Goal: Task Accomplishment & Management: Manage account settings

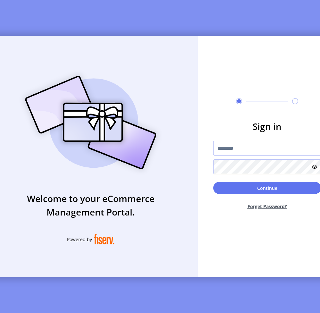
click at [174, 153] on input "text" at bounding box center [268, 148] width 108 height 15
type input "**********"
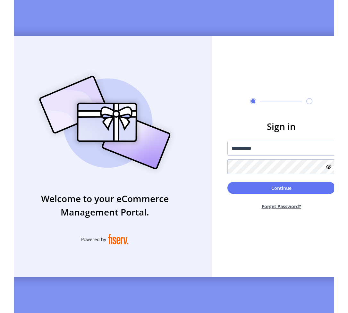
scroll to position [0, 3]
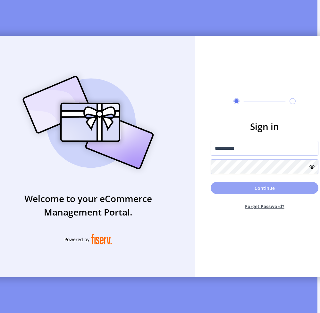
click at [174, 193] on button "Continue" at bounding box center [265, 188] width 108 height 12
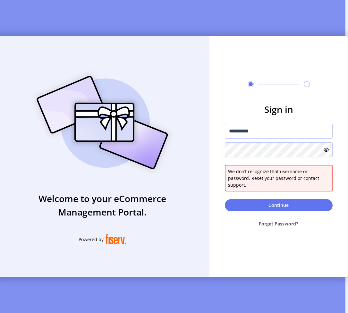
click at [174, 153] on icon at bounding box center [326, 149] width 5 height 5
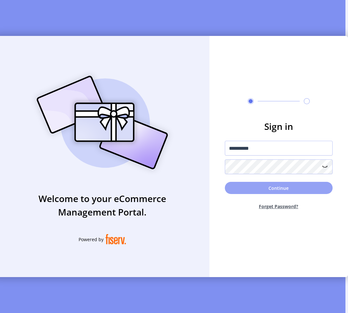
click at [174, 189] on button "Continue" at bounding box center [279, 188] width 108 height 12
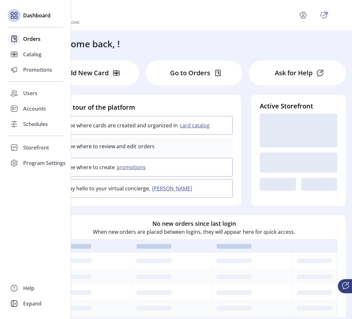
click at [25, 36] on span "Orders" at bounding box center [31, 39] width 17 height 8
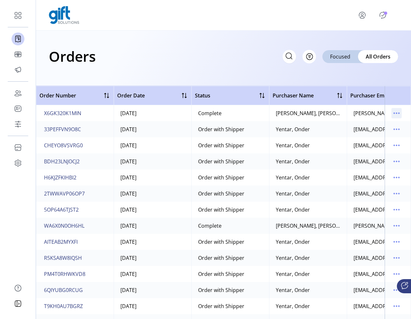
click at [174, 112] on icon "menu" at bounding box center [396, 113] width 10 height 10
click at [174, 68] on div "Orders Filter Focused All Orders" at bounding box center [223, 58] width 375 height 55
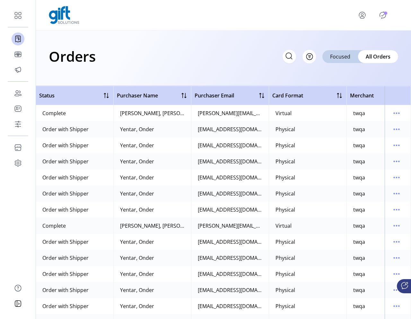
scroll to position [0, 198]
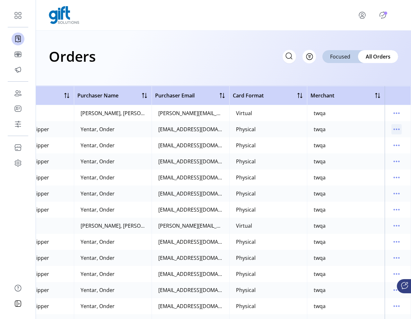
click at [174, 132] on icon "menu" at bounding box center [396, 129] width 10 height 10
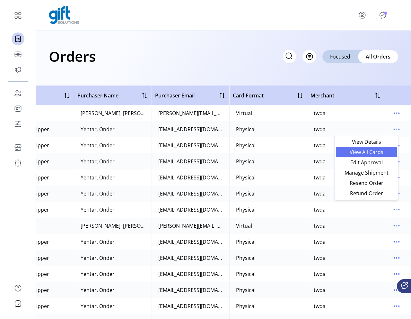
click at [174, 154] on span "View All Cards" at bounding box center [366, 151] width 53 height 5
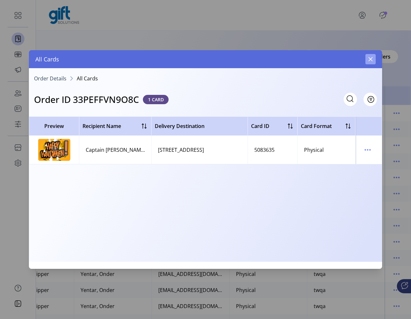
click at [174, 62] on button "button" at bounding box center [370, 59] width 10 height 10
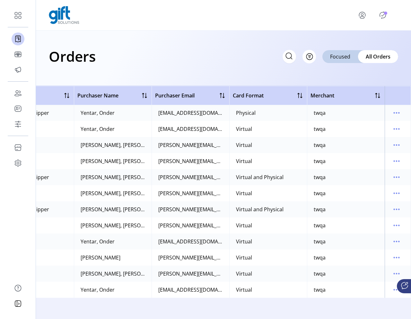
scroll to position [419, 198]
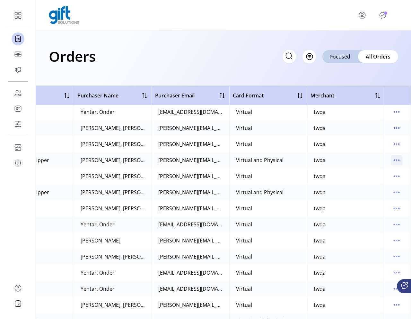
click at [174, 161] on icon "menu" at bounding box center [396, 160] width 10 height 10
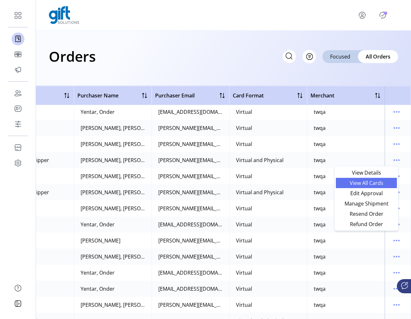
click at [174, 184] on span "View All Cards" at bounding box center [366, 182] width 53 height 5
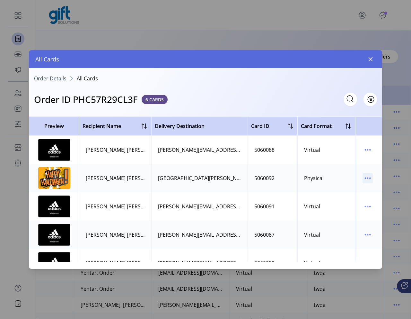
click at [174, 180] on icon "menu" at bounding box center [368, 178] width 10 height 10
click at [174, 167] on td at bounding box center [369, 178] width 26 height 28
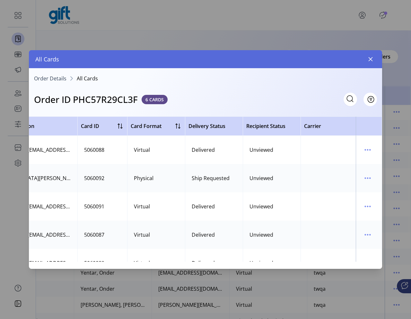
scroll to position [0, 234]
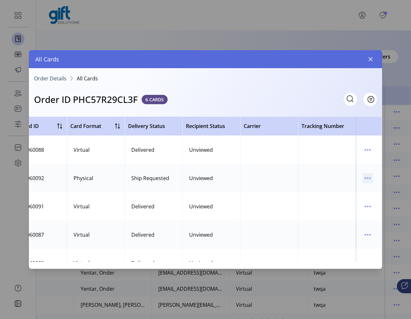
click at [174, 180] on icon "menu" at bounding box center [368, 178] width 10 height 10
click at [174, 193] on span "View Card Details" at bounding box center [337, 190] width 53 height 5
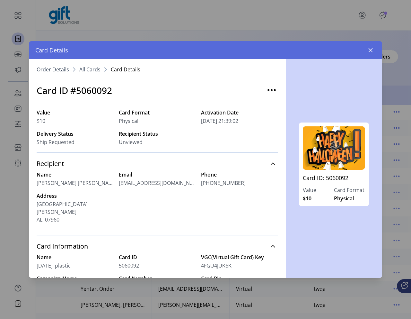
scroll to position [152, 0]
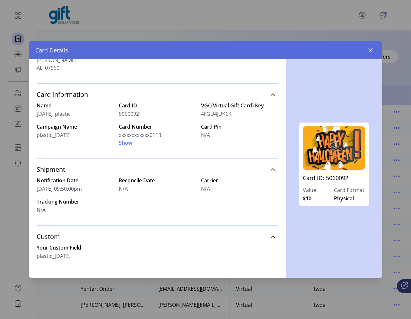
click at [130, 139] on span "Show" at bounding box center [125, 143] width 13 height 8
click at [174, 54] on button "button" at bounding box center [370, 50] width 10 height 10
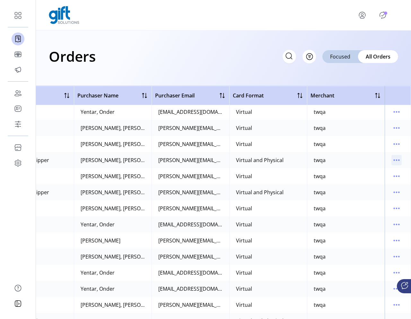
click at [174, 161] on icon "menu" at bounding box center [396, 160] width 10 height 10
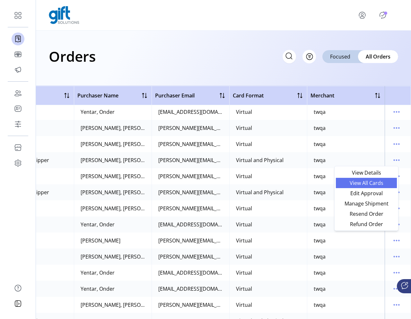
click at [174, 183] on span "View All Cards" at bounding box center [366, 182] width 53 height 5
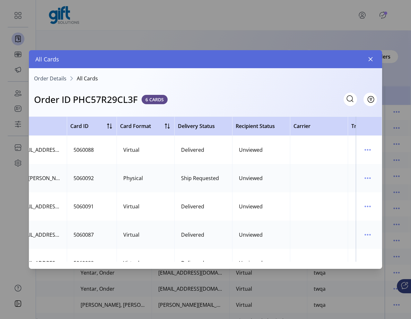
scroll to position [0, 234]
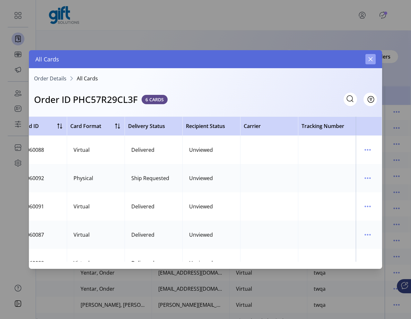
click at [174, 56] on button "button" at bounding box center [370, 59] width 10 height 10
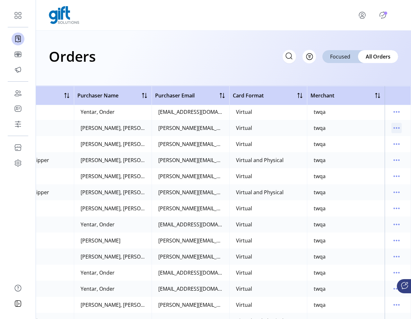
click at [174, 127] on icon "menu" at bounding box center [399, 127] width 1 height 1
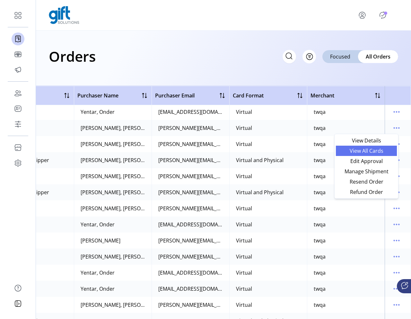
click at [174, 150] on span "View All Cards" at bounding box center [366, 150] width 53 height 5
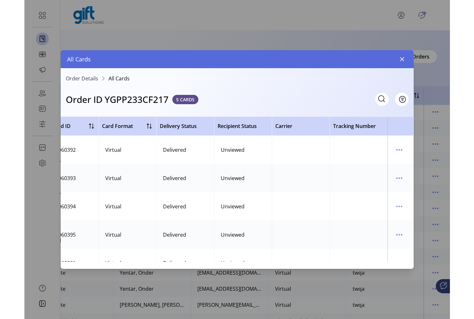
scroll to position [419, 184]
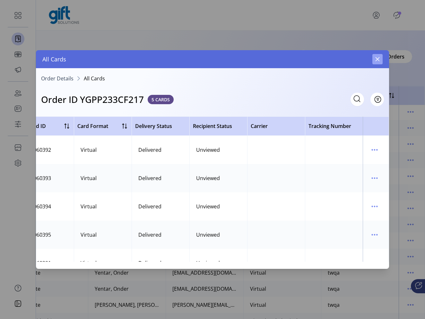
click at [174, 60] on button "button" at bounding box center [377, 59] width 10 height 10
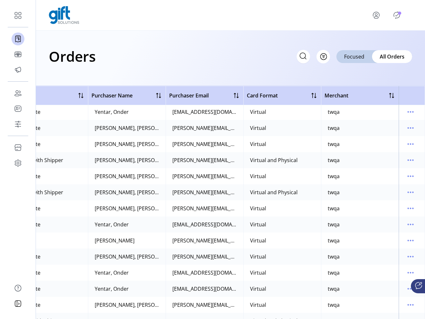
click at [174, 18] on icon "menu" at bounding box center [376, 15] width 10 height 10
click at [174, 44] on span "Sign Out" at bounding box center [392, 42] width 48 height 5
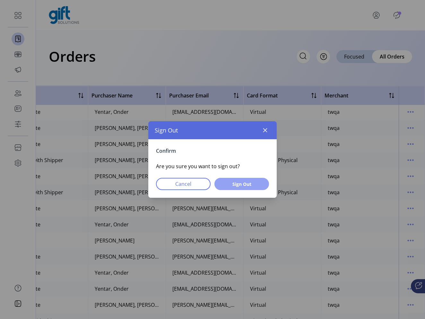
click at [174, 185] on span "Sign Out" at bounding box center [242, 183] width 38 height 7
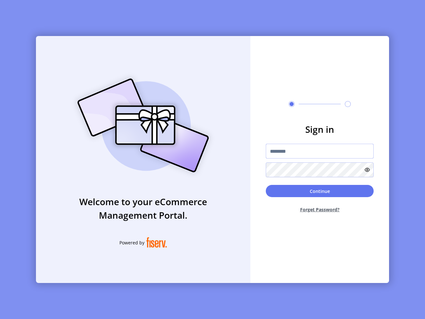
click at [174, 151] on input "text" at bounding box center [320, 151] width 108 height 15
type input "**********"
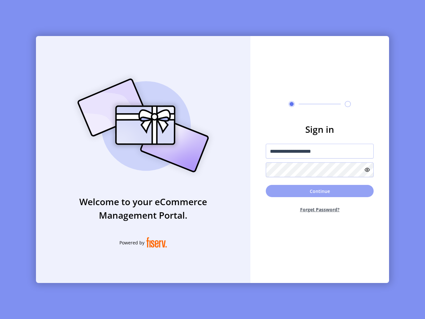
click at [174, 185] on button "Continue" at bounding box center [320, 191] width 108 height 12
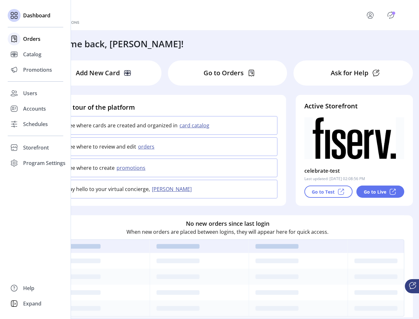
click at [33, 42] on span "Orders" at bounding box center [31, 39] width 17 height 8
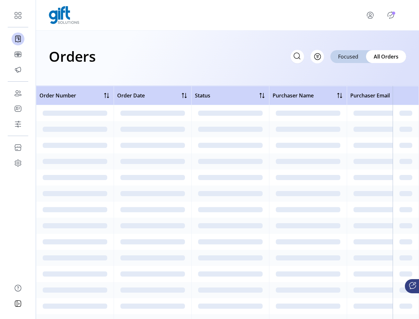
click at [174, 57] on icon at bounding box center [297, 56] width 10 height 10
paste input "**********"
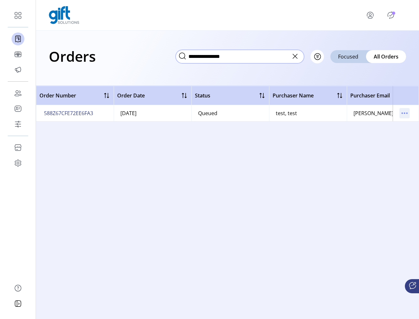
type input "**********"
click at [174, 108] on icon "menu" at bounding box center [404, 113] width 10 height 10
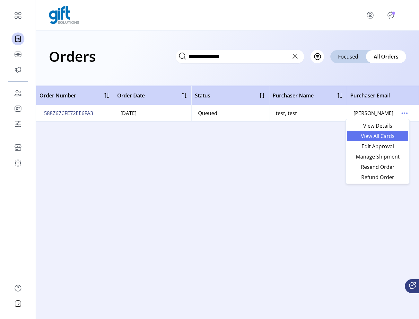
click at [174, 135] on span "View All Cards" at bounding box center [377, 135] width 53 height 5
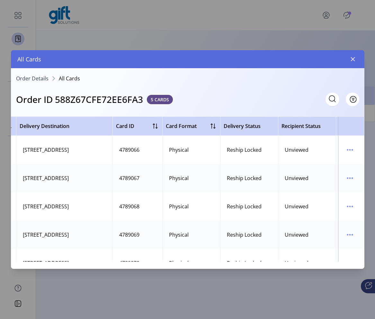
scroll to position [0, 234]
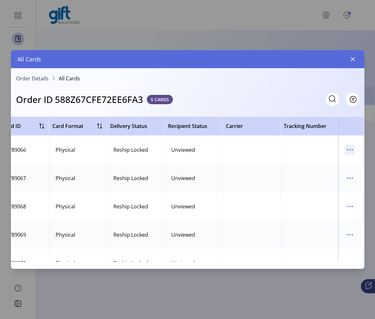
click at [174, 151] on icon "menu" at bounding box center [350, 150] width 10 height 10
click at [174, 160] on span "View Card Details" at bounding box center [319, 162] width 53 height 5
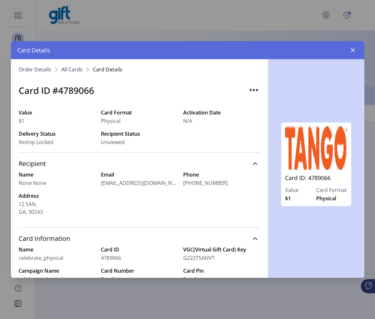
scroll to position [144, 0]
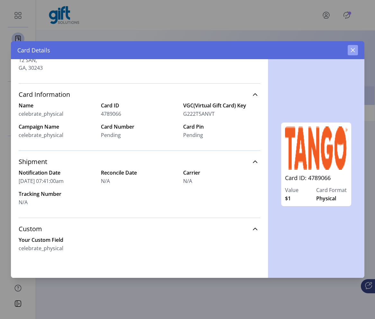
click at [174, 50] on icon "button" at bounding box center [352, 50] width 4 height 4
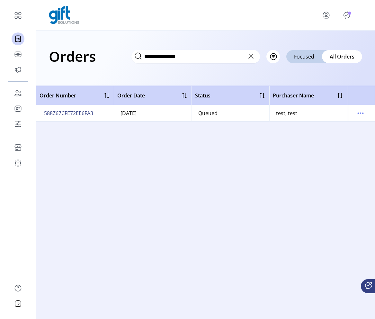
scroll to position [0, 232]
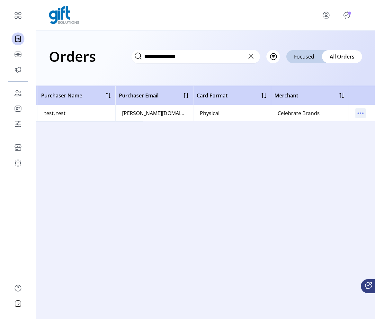
click at [174, 116] on icon "menu" at bounding box center [360, 113] width 10 height 10
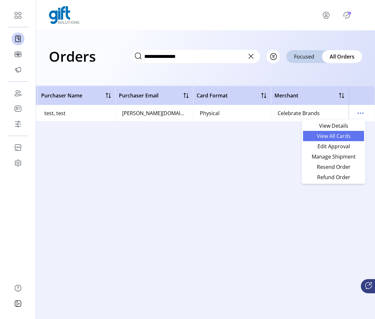
click at [174, 135] on span "View All Cards" at bounding box center [333, 135] width 53 height 5
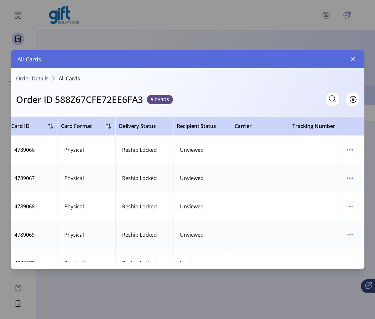
scroll to position [0, 234]
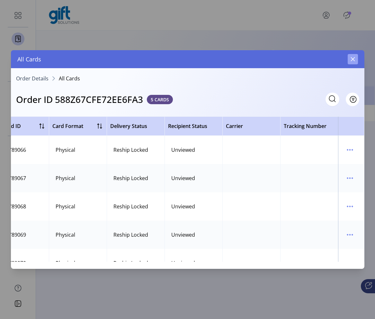
click at [174, 64] on button "button" at bounding box center [352, 59] width 10 height 10
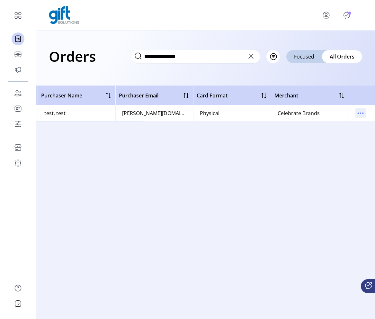
click at [174, 114] on icon "menu" at bounding box center [360, 113] width 10 height 10
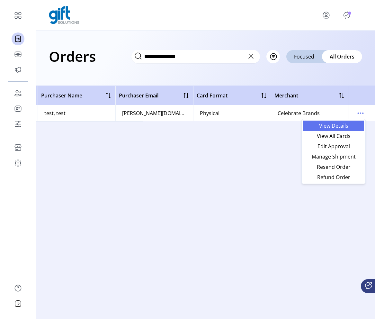
click at [174, 127] on span "View Details" at bounding box center [333, 125] width 53 height 5
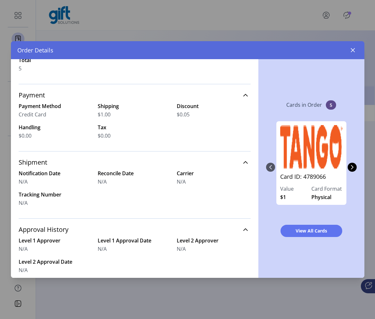
scroll to position [152, 0]
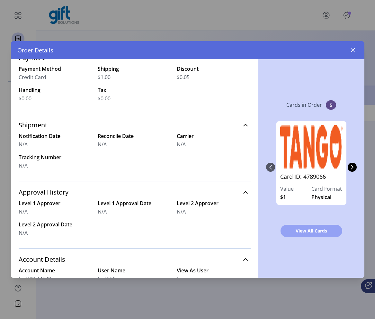
click at [174, 235] on button "View All Cards" at bounding box center [311, 230] width 62 height 12
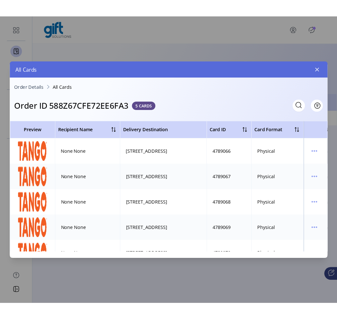
scroll to position [0, 234]
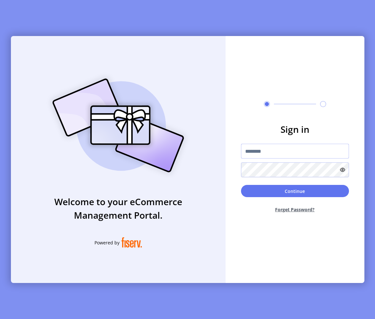
click at [174, 155] on input "text" at bounding box center [295, 151] width 108 height 15
type input "**********"
click at [174, 154] on input "**********" at bounding box center [295, 151] width 108 height 15
type input "**********"
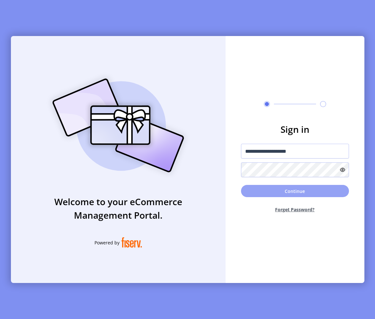
click at [174, 187] on button "Continue" at bounding box center [295, 191] width 108 height 12
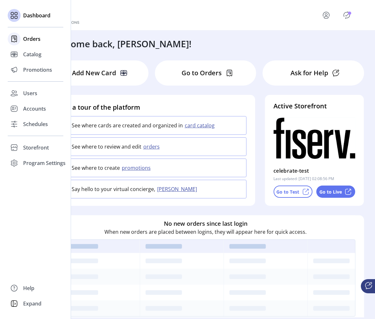
click at [31, 42] on span "Orders" at bounding box center [31, 39] width 17 height 8
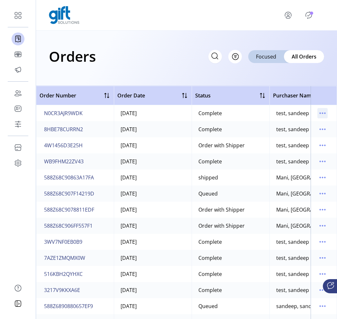
click at [317, 112] on icon "menu" at bounding box center [322, 113] width 10 height 10
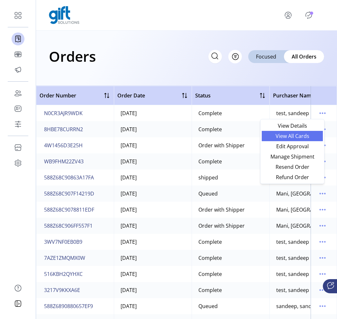
click at [302, 137] on span "View All Cards" at bounding box center [291, 135] width 53 height 5
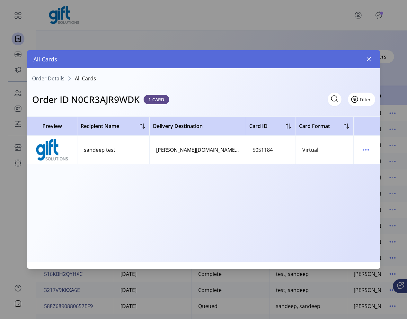
click at [336, 102] on button "Filter" at bounding box center [361, 98] width 27 height 13
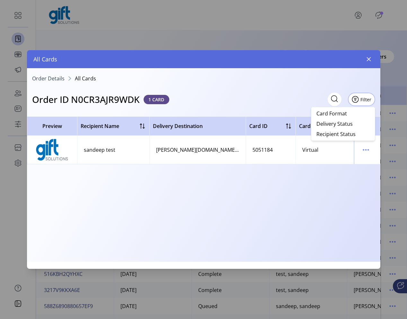
click at [333, 97] on icon at bounding box center [334, 98] width 10 height 10
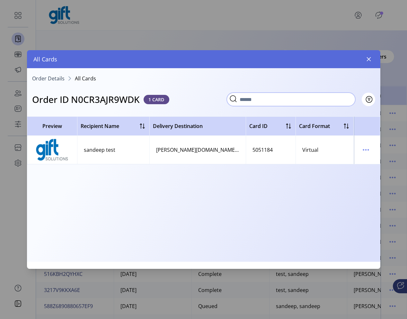
paste input "*******"
type input "*******"
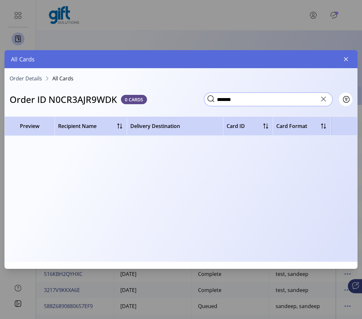
click at [315, 99] on input "*******" at bounding box center [268, 98] width 128 height 13
click at [324, 99] on icon at bounding box center [323, 99] width 4 height 4
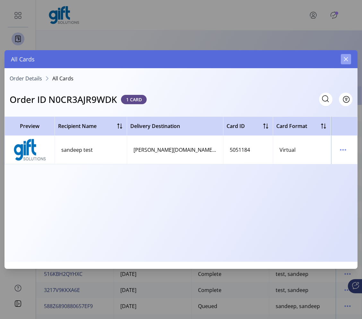
click at [336, 58] on icon "button" at bounding box center [346, 59] width 4 height 4
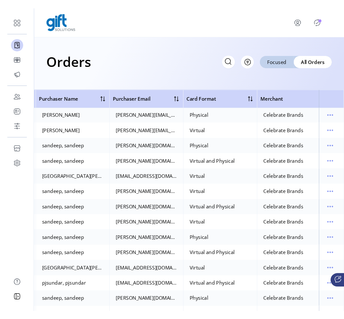
scroll to position [563, 247]
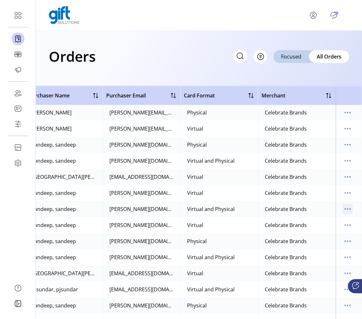
click at [336, 210] on icon "menu" at bounding box center [348, 209] width 10 height 10
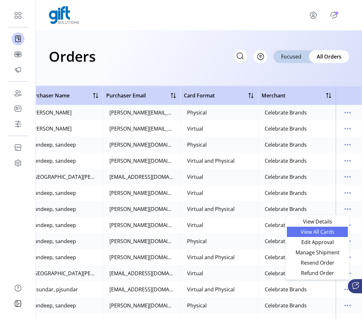
click at [325, 233] on span "View All Cards" at bounding box center [317, 231] width 53 height 5
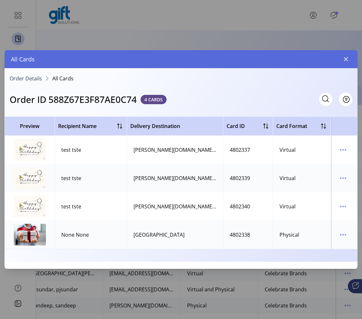
click at [232, 149] on div "4802337" at bounding box center [240, 150] width 20 height 8
copy div "4802337"
click at [326, 96] on input "text" at bounding box center [268, 98] width 128 height 13
paste input "*******"
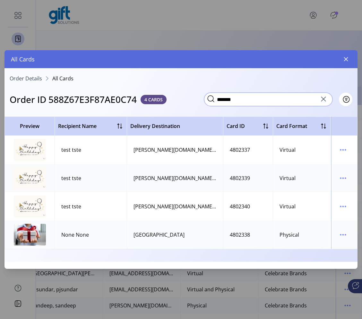
type input "*******"
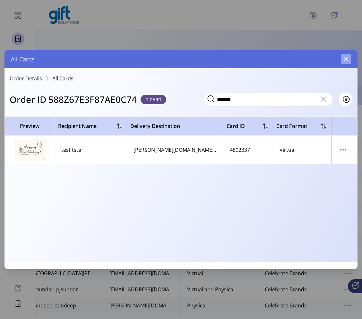
click at [336, 62] on button "button" at bounding box center [346, 59] width 10 height 10
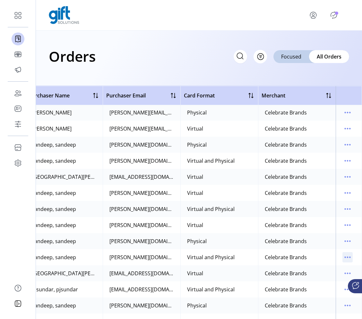
click at [336, 256] on icon "menu" at bounding box center [348, 257] width 10 height 10
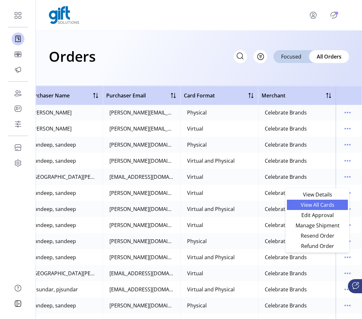
click at [312, 204] on span "View All Cards" at bounding box center [317, 204] width 53 height 5
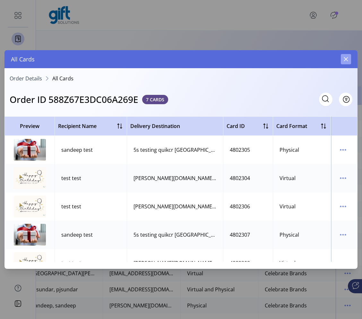
click at [336, 62] on button "button" at bounding box center [346, 59] width 10 height 10
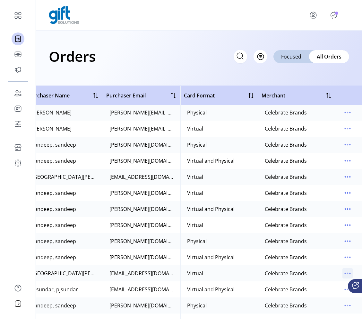
click at [336, 276] on icon "menu" at bounding box center [348, 273] width 10 height 10
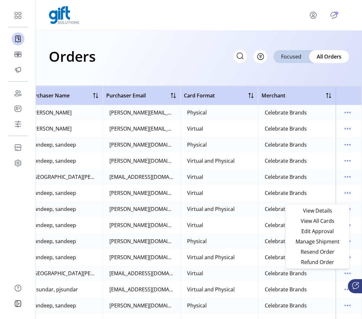
click at [237, 262] on td "Virtual and Physical" at bounding box center [219, 257] width 78 height 16
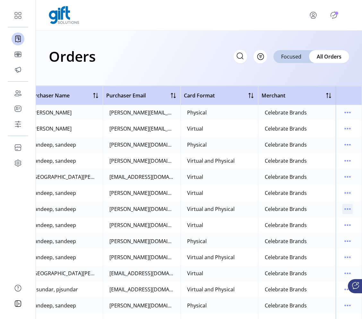
click at [336, 210] on icon "menu" at bounding box center [348, 209] width 10 height 10
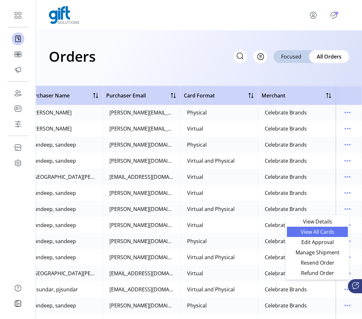
click at [325, 232] on span "View All Cards" at bounding box center [317, 231] width 53 height 5
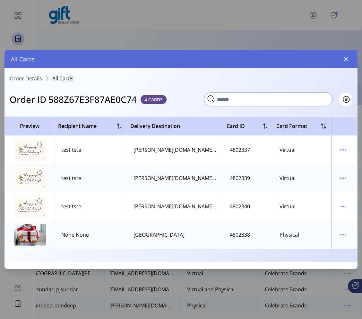
click at [329, 97] on input "text" at bounding box center [268, 98] width 128 height 13
paste input "*********"
type input "*********"
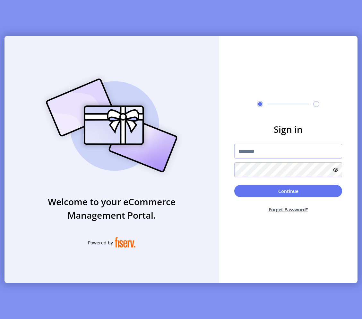
click at [277, 155] on input "text" at bounding box center [288, 151] width 108 height 15
type input "**********"
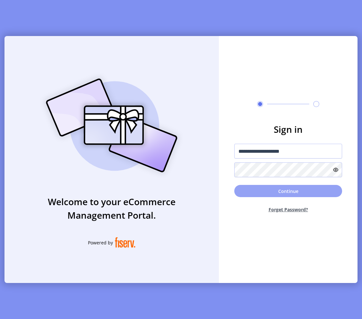
click at [289, 188] on button "Continue" at bounding box center [288, 191] width 108 height 12
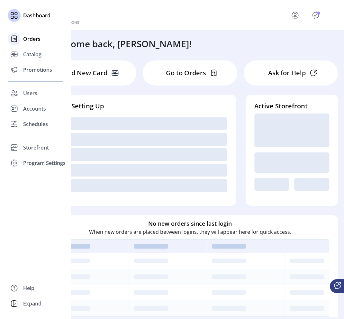
click at [33, 42] on span "Orders" at bounding box center [31, 39] width 17 height 8
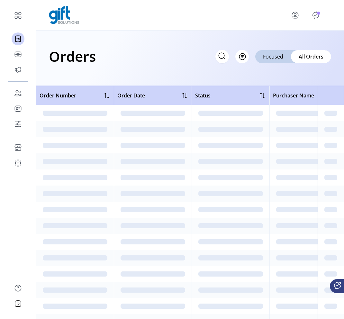
click at [218, 58] on icon at bounding box center [221, 56] width 10 height 10
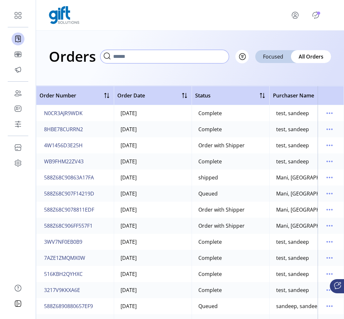
paste input "**********"
type input "**********"
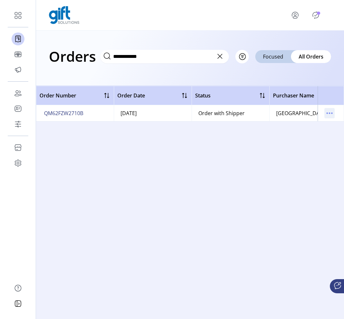
click at [326, 112] on icon "menu" at bounding box center [329, 113] width 10 height 10
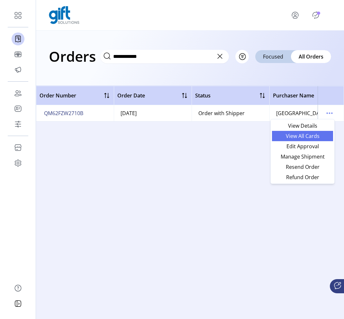
click at [306, 136] on span "View All Cards" at bounding box center [302, 135] width 53 height 5
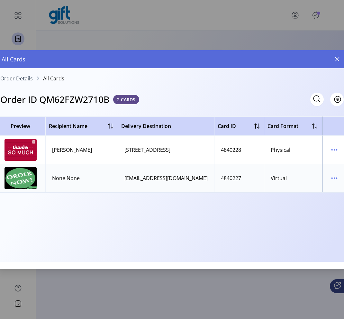
click at [237, 151] on div "4840228" at bounding box center [231, 150] width 20 height 8
copy div "4840228"
click at [335, 103] on button "Filter" at bounding box center [329, 98] width 27 height 13
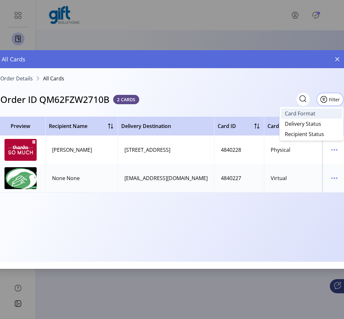
click at [308, 115] on span "Card Format" at bounding box center [300, 113] width 31 height 5
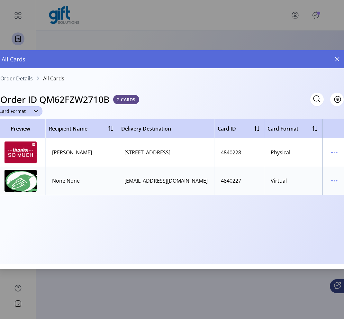
click at [28, 112] on span "Card Format" at bounding box center [12, 111] width 34 height 10
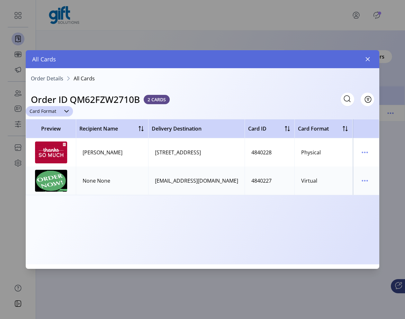
click at [53, 112] on span "Card Format" at bounding box center [43, 111] width 34 height 10
click at [36, 136] on span "Physical" at bounding box center [41, 135] width 20 height 7
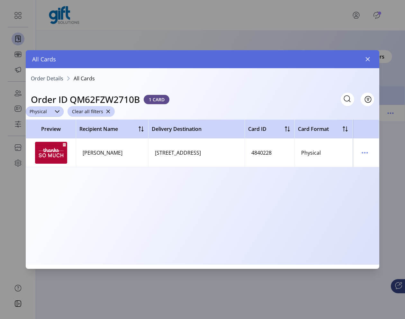
click at [55, 113] on icon "dropdown trigger" at bounding box center [57, 111] width 5 height 5
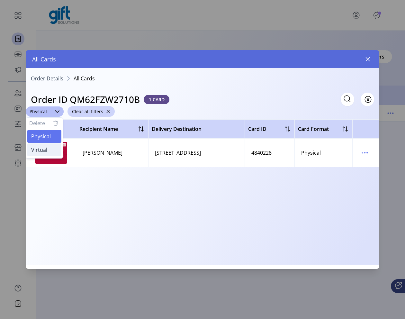
click at [47, 151] on li "Virtual" at bounding box center [44, 149] width 34 height 13
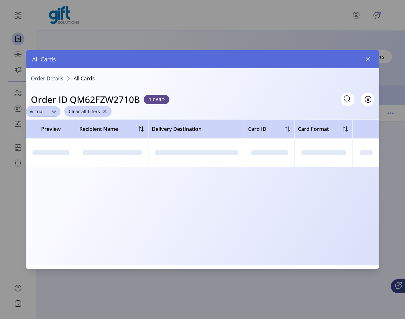
click at [53, 108] on div "dropdown trigger" at bounding box center [54, 111] width 13 height 10
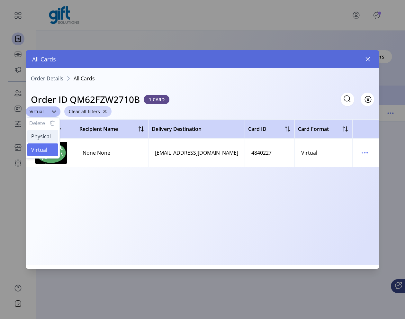
click at [49, 139] on span "Physical" at bounding box center [41, 136] width 20 height 7
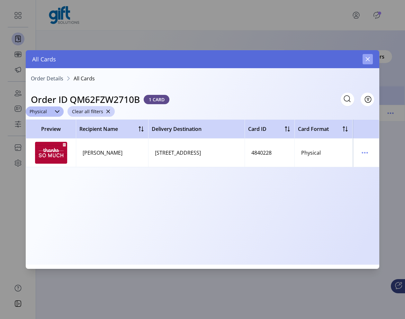
click at [336, 61] on icon "button" at bounding box center [367, 59] width 5 height 5
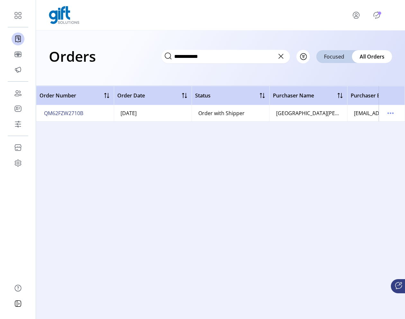
click at [282, 60] on icon at bounding box center [281, 56] width 10 height 10
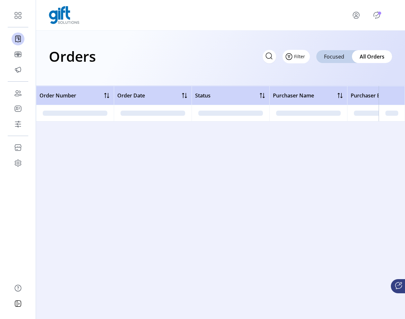
click at [306, 59] on button "Filter" at bounding box center [295, 56] width 27 height 13
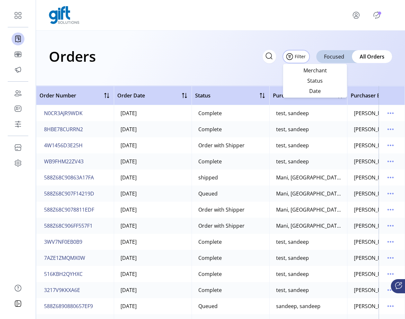
click at [336, 42] on div "Orders Filter Focused All Orders" at bounding box center [220, 58] width 369 height 55
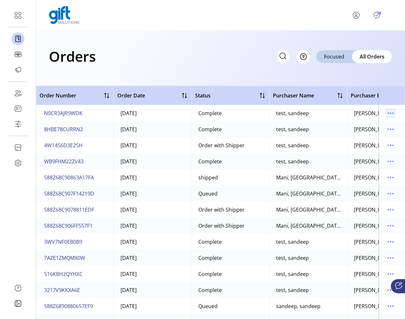
click at [336, 111] on icon "menu" at bounding box center [390, 113] width 10 height 10
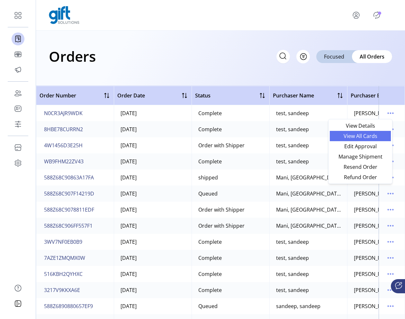
click at [336, 138] on span "View All Cards" at bounding box center [359, 135] width 53 height 5
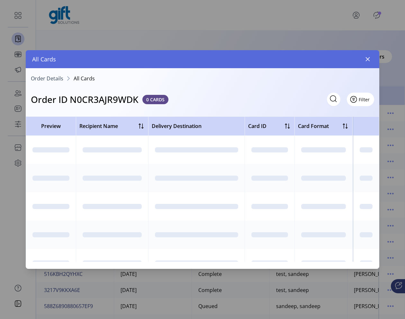
click at [336, 100] on span "Filter" at bounding box center [363, 99] width 11 height 7
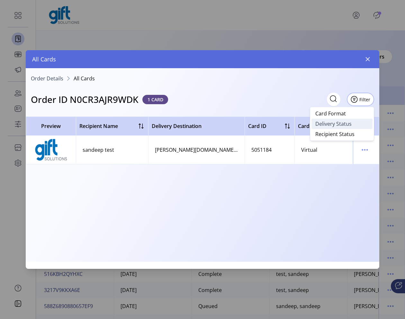
click at [336, 126] on span "Delivery Status" at bounding box center [333, 123] width 36 height 5
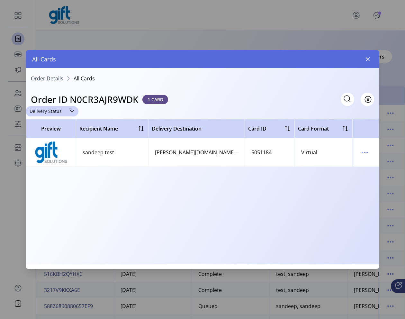
click at [61, 110] on span "Delivery Status" at bounding box center [46, 111] width 40 height 10
click at [55, 136] on li "Delivered" at bounding box center [51, 135] width 48 height 13
click at [42, 116] on span "Delivered" at bounding box center [40, 111] width 28 height 10
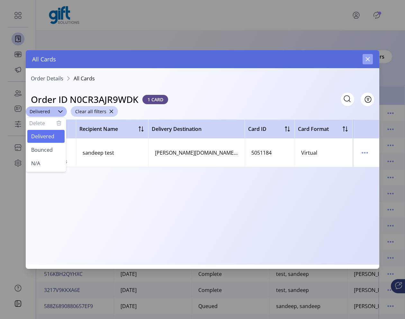
click at [336, 59] on button "button" at bounding box center [367, 59] width 10 height 10
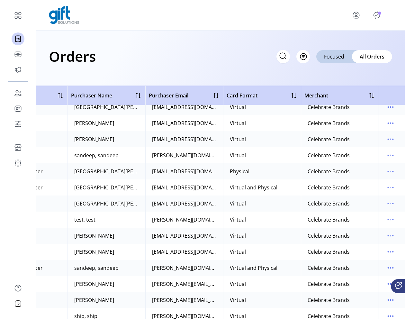
scroll to position [320, 205]
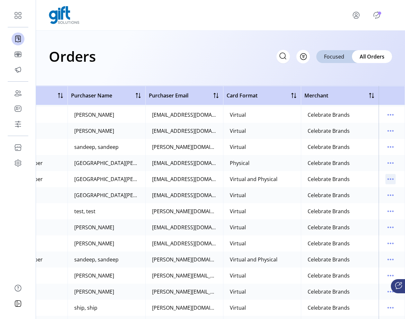
click at [336, 182] on icon "menu" at bounding box center [390, 179] width 10 height 10
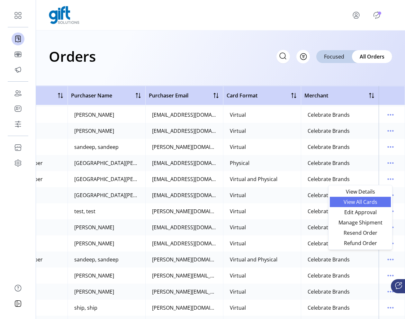
click at [336, 201] on span "View All Cards" at bounding box center [359, 201] width 53 height 5
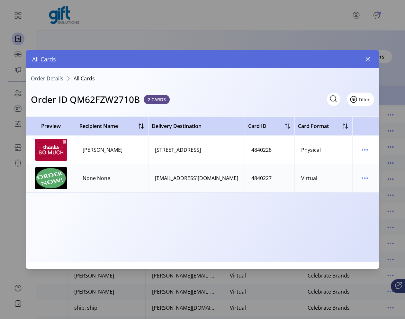
click at [336, 97] on span "Filter" at bounding box center [363, 99] width 11 height 7
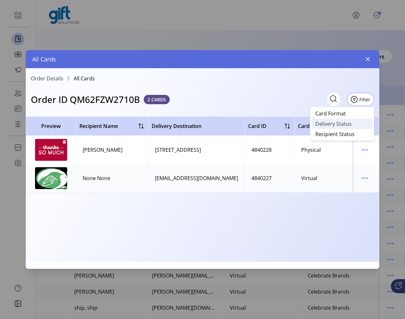
click at [336, 125] on span "Delivery Status" at bounding box center [333, 123] width 36 height 5
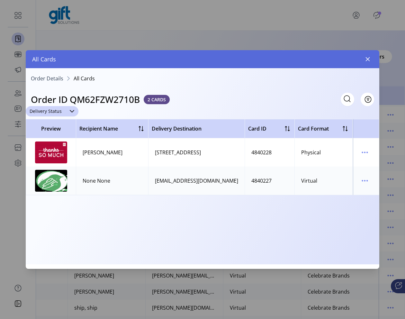
click at [72, 110] on icon "dropdown trigger" at bounding box center [71, 111] width 5 height 5
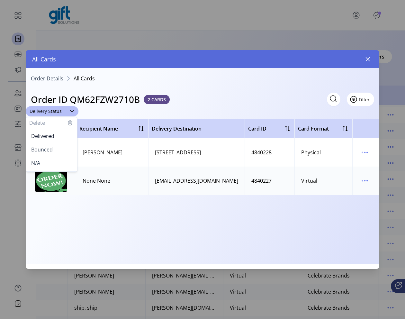
click at [336, 100] on span "Filter" at bounding box center [363, 99] width 11 height 7
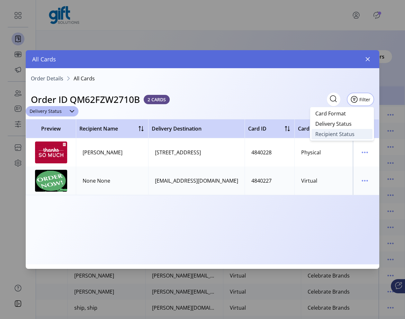
click at [336, 133] on span "Recipient Status" at bounding box center [334, 133] width 39 height 5
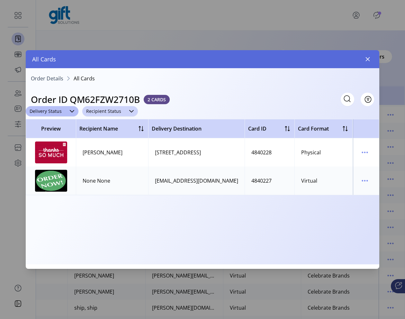
click at [115, 112] on span "Recipient Status" at bounding box center [103, 111] width 43 height 10
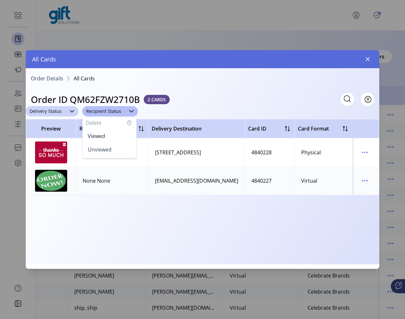
click at [68, 111] on div "dropdown trigger" at bounding box center [72, 111] width 13 height 10
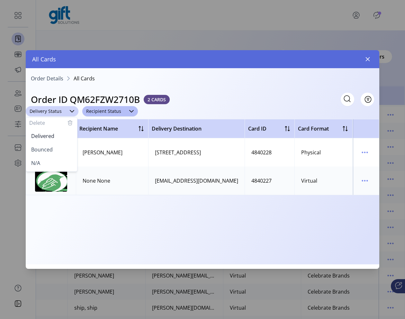
click at [69, 124] on icon "button" at bounding box center [70, 123] width 8 height 8
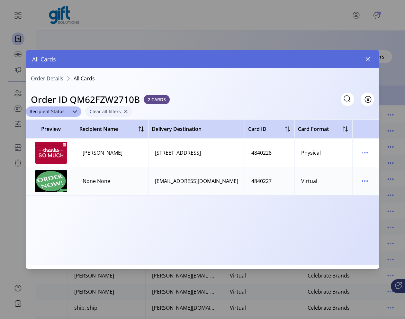
click at [125, 112] on span "button" at bounding box center [125, 111] width 4 height 4
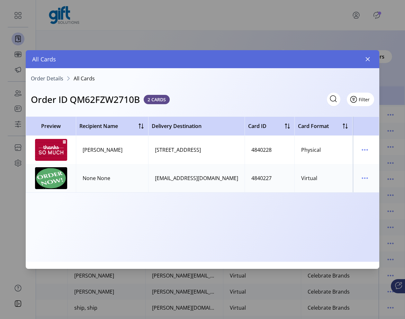
click at [336, 102] on span "Filter" at bounding box center [363, 99] width 11 height 7
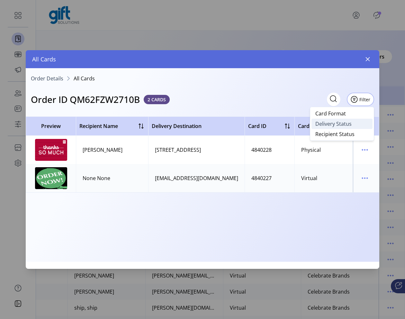
click at [336, 125] on link "Delivery Status" at bounding box center [341, 123] width 61 height 10
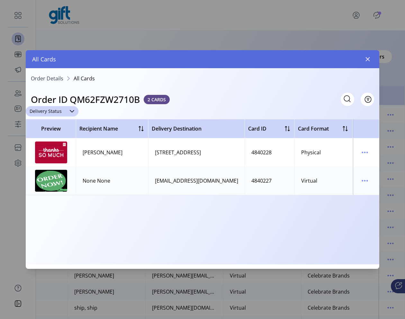
click at [71, 113] on div "dropdown trigger" at bounding box center [72, 111] width 13 height 10
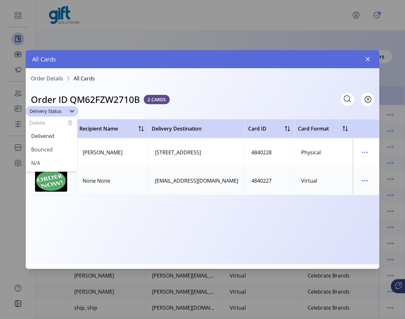
click at [68, 122] on icon "button" at bounding box center [70, 123] width 4 height 4
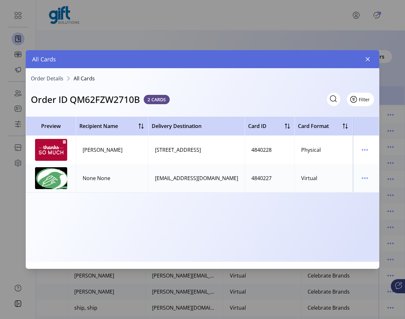
click at [336, 99] on button "Filter" at bounding box center [359, 98] width 27 height 13
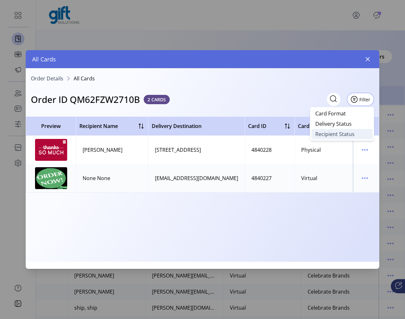
click at [336, 132] on span "Recipient Status" at bounding box center [334, 133] width 39 height 5
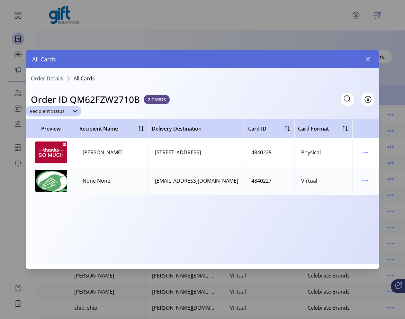
click at [57, 113] on span "Recipient Status" at bounding box center [47, 111] width 43 height 10
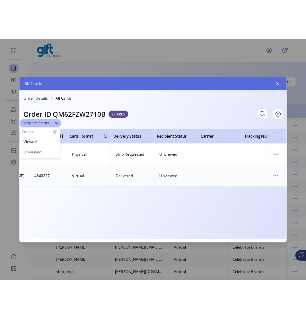
scroll to position [0, 231]
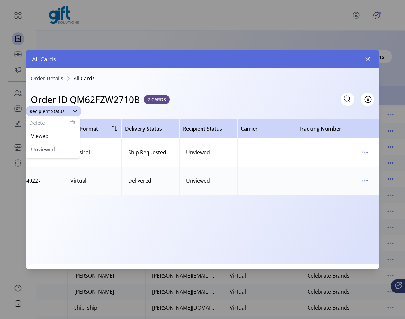
click at [74, 121] on icon "button" at bounding box center [73, 123] width 8 height 8
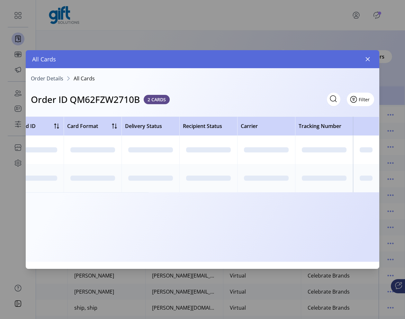
click at [336, 98] on button "Filter" at bounding box center [359, 98] width 27 height 13
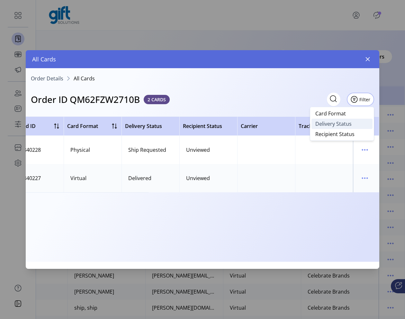
click at [336, 124] on span "Delivery Status" at bounding box center [333, 123] width 36 height 5
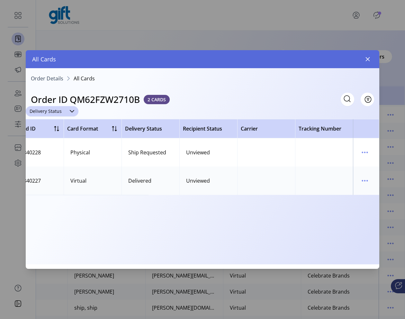
click at [66, 111] on div "dropdown trigger" at bounding box center [72, 111] width 13 height 10
click at [57, 134] on li "Delivered" at bounding box center [51, 135] width 48 height 13
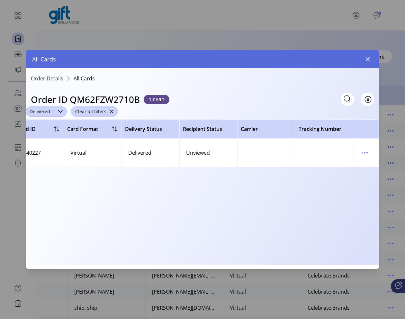
click at [44, 107] on span "Delivered" at bounding box center [40, 111] width 28 height 10
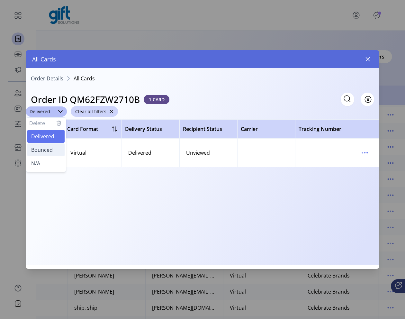
click at [47, 147] on span "Bounced" at bounding box center [42, 149] width 22 height 7
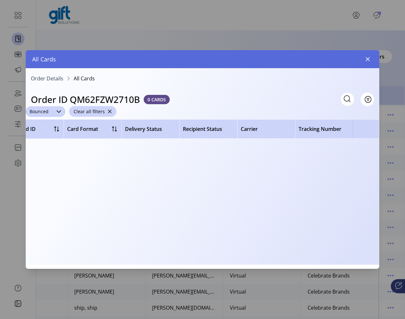
click at [42, 110] on span "Bounced" at bounding box center [39, 111] width 27 height 10
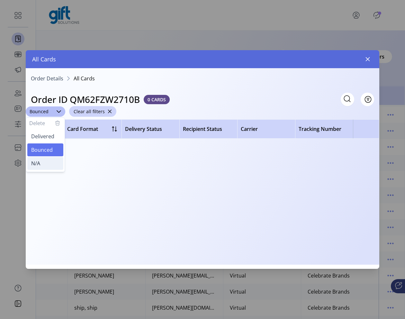
click at [43, 161] on li "N/A" at bounding box center [45, 163] width 36 height 13
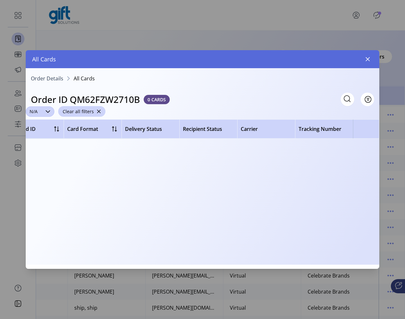
click at [50, 112] on icon "dropdown trigger" at bounding box center [47, 111] width 5 height 5
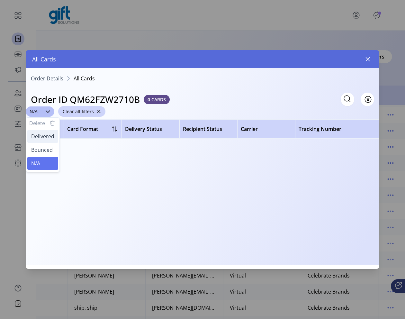
click at [45, 138] on span "Delivered" at bounding box center [42, 136] width 23 height 7
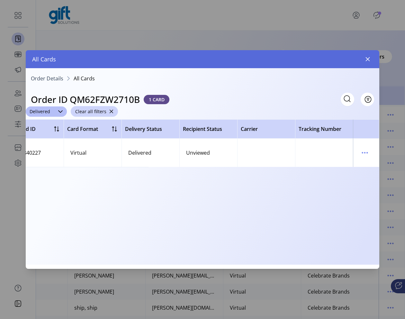
click at [336, 95] on div "Order ID QM62FZW2710B 1 CARD Filter" at bounding box center [202, 95] width 353 height 21
click at [336, 96] on span "Filter" at bounding box center [363, 99] width 11 height 7
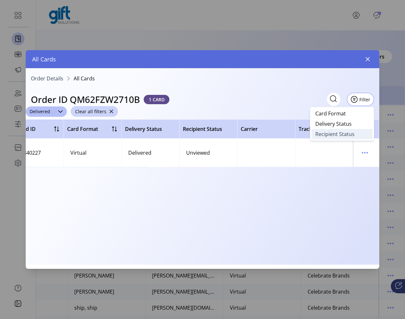
click at [335, 134] on span "Recipient Status" at bounding box center [334, 133] width 39 height 5
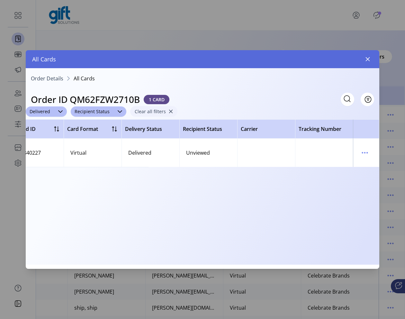
click at [169, 110] on span "button" at bounding box center [170, 111] width 4 height 4
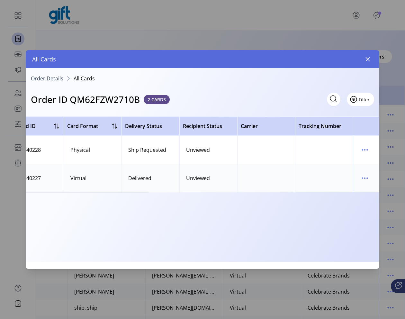
click at [336, 101] on button "Filter" at bounding box center [359, 98] width 27 height 13
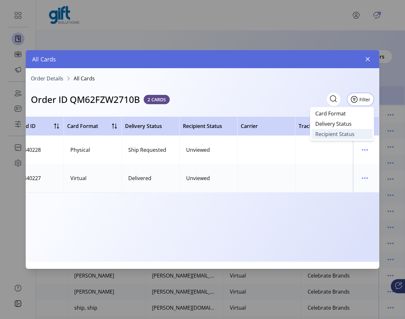
click at [335, 133] on span "Recipient Status" at bounding box center [334, 133] width 39 height 5
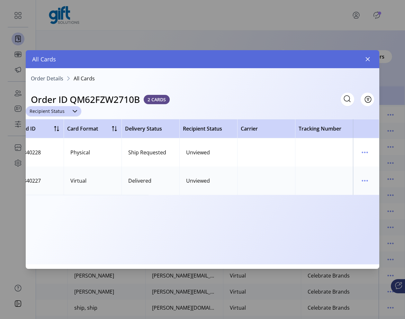
click at [68, 109] on div "dropdown trigger" at bounding box center [74, 111] width 13 height 10
click at [56, 138] on li "Viewed" at bounding box center [52, 135] width 51 height 13
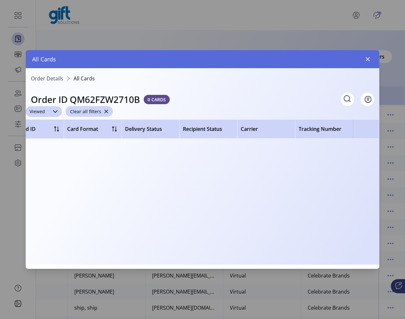
click at [52, 111] on div "dropdown trigger" at bounding box center [55, 111] width 13 height 10
click at [50, 149] on span "Unviewed" at bounding box center [43, 149] width 24 height 7
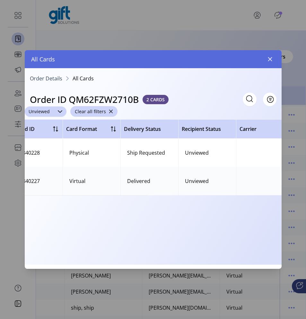
click at [58, 112] on icon "dropdown trigger" at bounding box center [59, 111] width 5 height 5
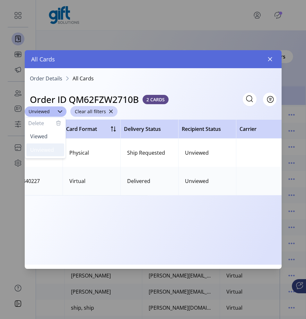
click at [51, 148] on span "Unviewed" at bounding box center [42, 149] width 24 height 7
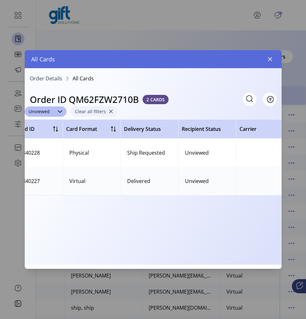
click at [109, 112] on span "button" at bounding box center [111, 111] width 4 height 4
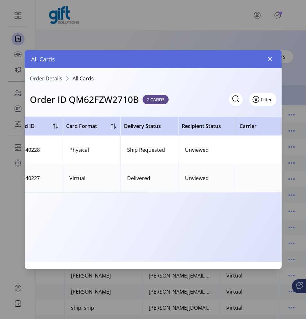
click at [267, 99] on button "Filter" at bounding box center [262, 98] width 27 height 13
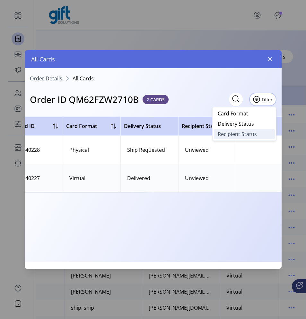
click at [236, 133] on span "Recipient Status" at bounding box center [237, 133] width 39 height 5
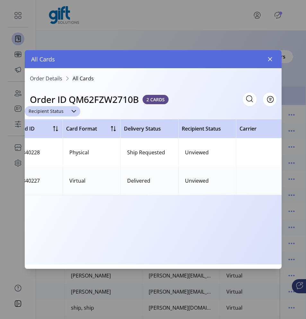
click at [54, 110] on span "Recipient Status" at bounding box center [46, 111] width 43 height 10
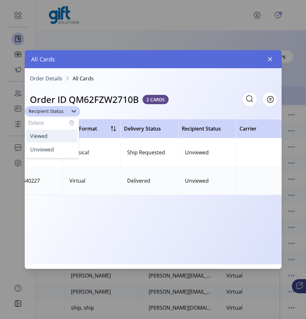
click at [46, 139] on li "Viewed" at bounding box center [51, 135] width 51 height 13
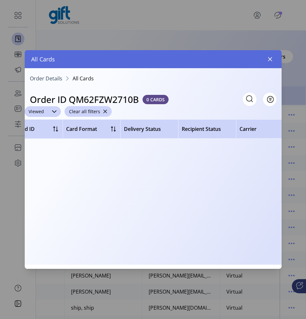
click at [56, 111] on icon "dropdown trigger" at bounding box center [54, 111] width 5 height 5
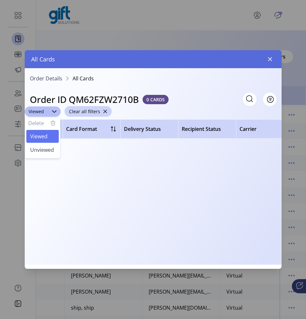
click at [56, 124] on icon "button" at bounding box center [53, 123] width 8 height 8
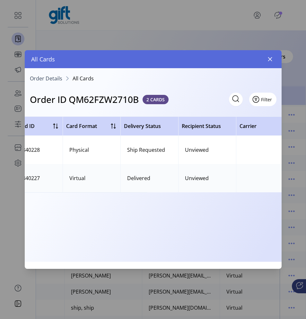
click at [274, 99] on button "Filter" at bounding box center [262, 98] width 27 height 13
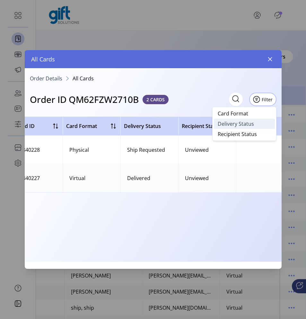
click at [258, 124] on link "Delivery Status" at bounding box center [244, 123] width 61 height 10
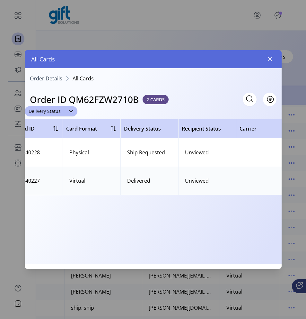
click at [47, 104] on h3 "Order ID QM62FZW2710B" at bounding box center [84, 98] width 109 height 13
click at [48, 112] on span "Delivery Status" at bounding box center [45, 111] width 40 height 10
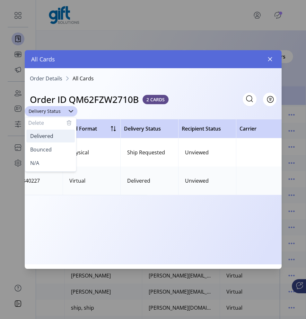
click at [48, 134] on span "Delivered" at bounding box center [41, 135] width 23 height 7
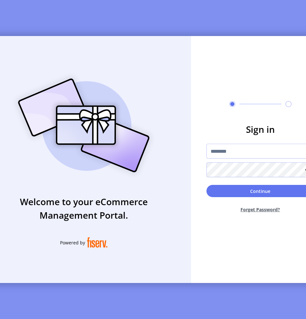
click at [241, 160] on div at bounding box center [260, 160] width 108 height 33
click at [243, 155] on input "text" at bounding box center [260, 151] width 108 height 15
type input "**********"
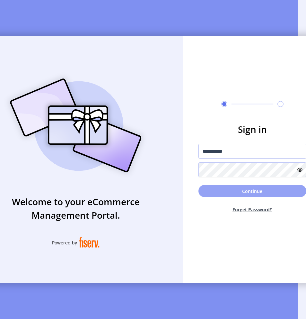
click at [275, 191] on button "Continue" at bounding box center [252, 191] width 108 height 12
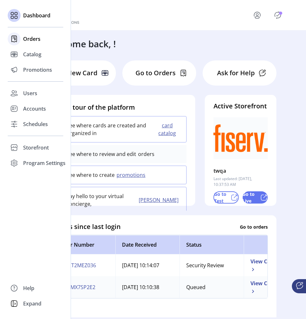
click at [32, 40] on span "Orders" at bounding box center [31, 39] width 17 height 8
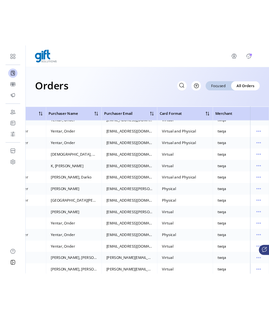
scroll to position [282, 232]
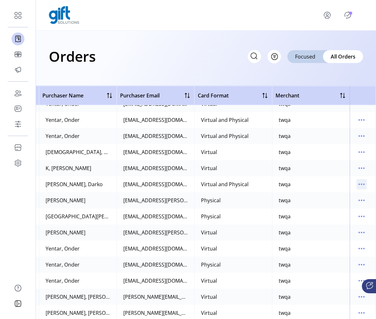
click at [336, 183] on icon "menu" at bounding box center [361, 184] width 10 height 10
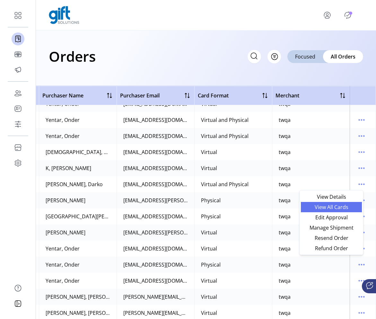
click at [336, 204] on span "View All Cards" at bounding box center [331, 206] width 53 height 5
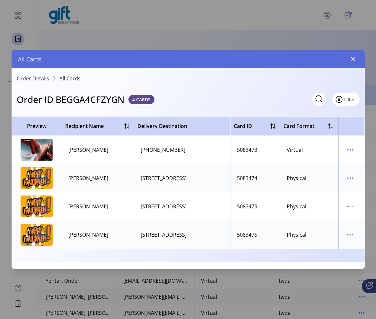
click at [336, 102] on span "Filter" at bounding box center [349, 99] width 11 height 7
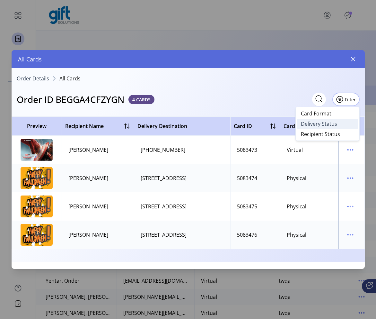
click at [334, 127] on link "Delivery Status" at bounding box center [327, 123] width 61 height 10
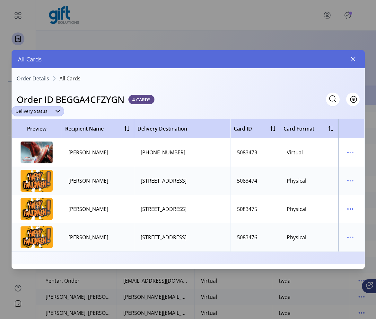
click at [48, 113] on span "Delivery Status" at bounding box center [32, 111] width 40 height 10
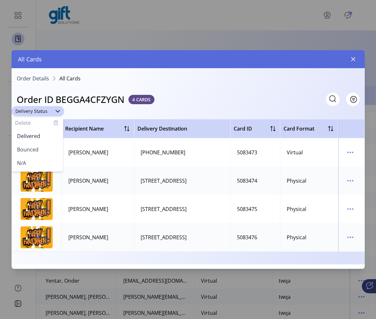
click at [55, 124] on icon "button" at bounding box center [56, 123] width 8 height 8
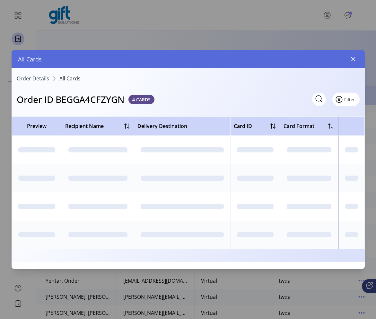
click at [336, 100] on button "Filter" at bounding box center [345, 98] width 27 height 13
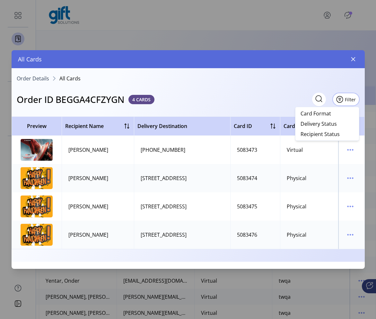
click at [272, 91] on div "Order ID BEGGA4CFZYGN 4 CARDS Filter" at bounding box center [188, 95] width 353 height 21
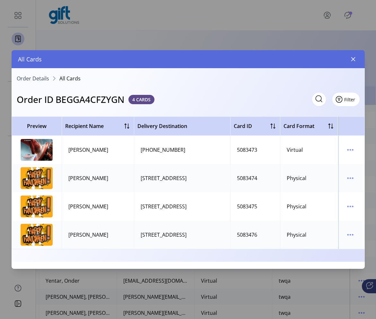
click at [336, 101] on button "Filter" at bounding box center [345, 98] width 27 height 13
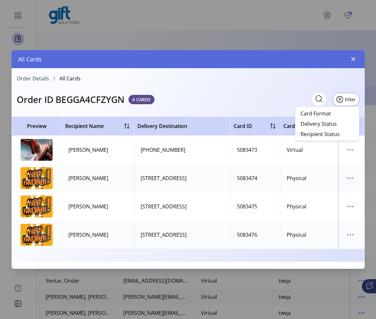
click at [238, 98] on div "Order ID BEGGA4CFZYGN 4 CARDS Filter" at bounding box center [188, 95] width 353 height 21
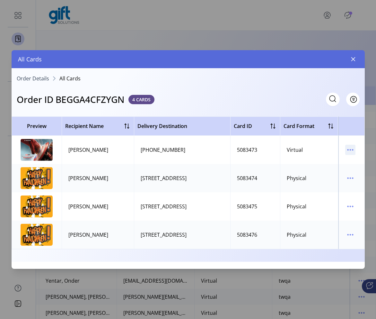
click at [336, 147] on icon "menu" at bounding box center [350, 150] width 10 height 10
click at [336, 99] on button "Filter" at bounding box center [345, 98] width 27 height 13
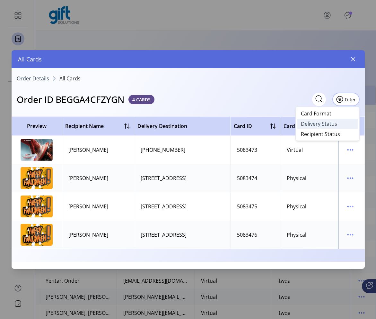
click at [333, 125] on span "Delivery Status" at bounding box center [319, 123] width 36 height 5
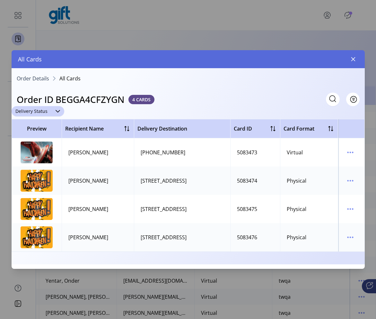
click at [35, 112] on span "Delivery Status" at bounding box center [32, 111] width 40 height 10
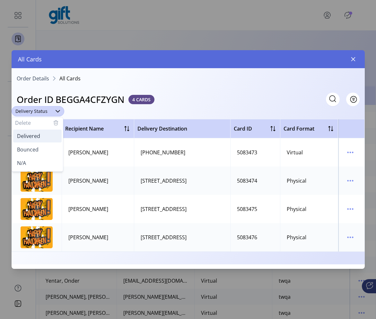
click at [39, 136] on span "Delivered" at bounding box center [28, 135] width 23 height 7
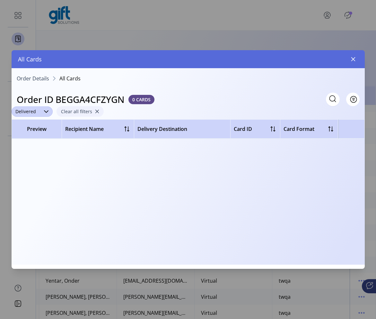
click at [92, 113] on button "Clear all filters" at bounding box center [80, 111] width 47 height 11
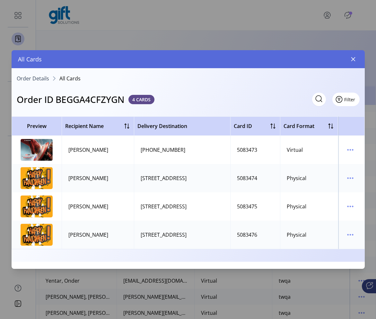
click at [336, 98] on button "Filter" at bounding box center [345, 98] width 27 height 13
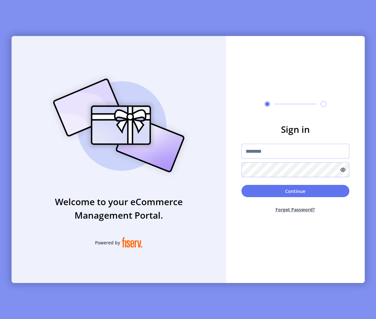
click at [288, 147] on input "text" at bounding box center [295, 151] width 108 height 15
type input "**********"
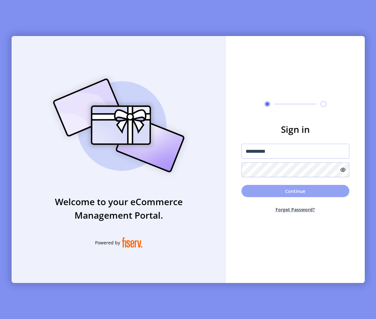
click at [322, 189] on button "Continue" at bounding box center [295, 191] width 108 height 12
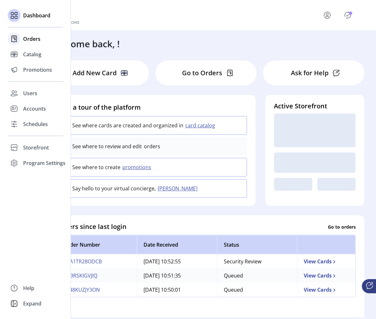
click at [26, 42] on span "Orders" at bounding box center [31, 39] width 17 height 8
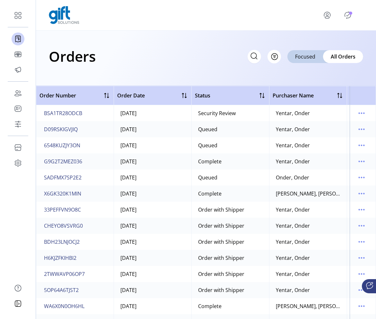
click at [336, 115] on icon "menu" at bounding box center [361, 113] width 10 height 10
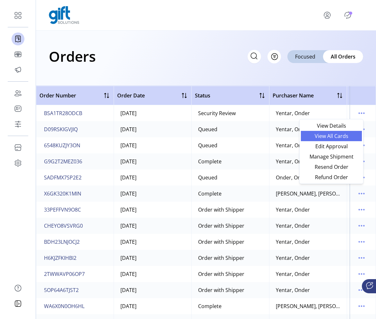
click at [336, 135] on span "View All Cards" at bounding box center [331, 135] width 53 height 5
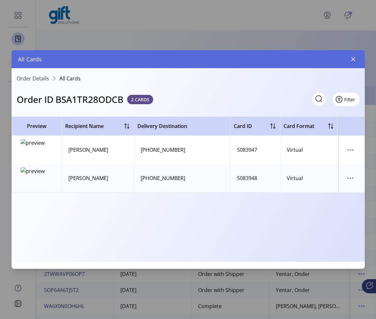
click at [336, 96] on span "Filter" at bounding box center [349, 99] width 11 height 7
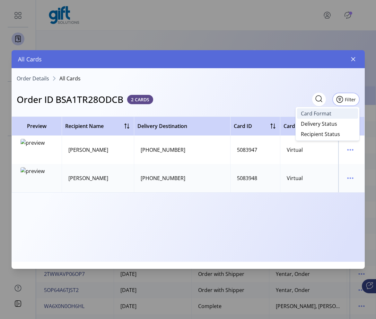
click at [329, 112] on span "Card Format" at bounding box center [316, 113] width 31 height 5
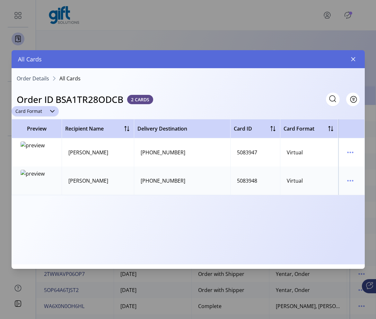
click at [57, 111] on div "dropdown trigger" at bounding box center [52, 111] width 13 height 10
click at [236, 111] on div "Card Format Delete Physical Virtual" at bounding box center [188, 111] width 353 height 10
click at [336, 58] on icon "button" at bounding box center [353, 59] width 5 height 5
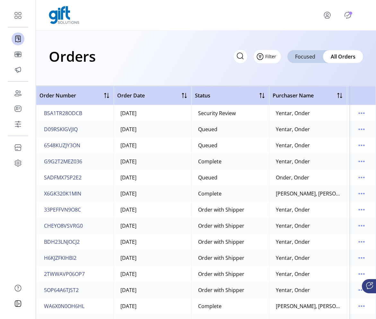
click at [275, 54] on button "Filter" at bounding box center [267, 56] width 27 height 13
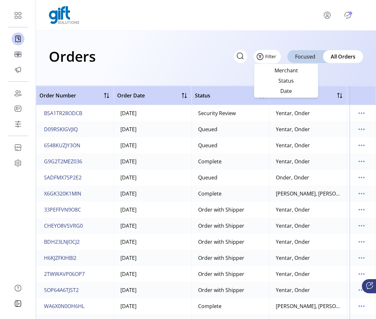
click at [275, 54] on button "Filter" at bounding box center [267, 56] width 27 height 13
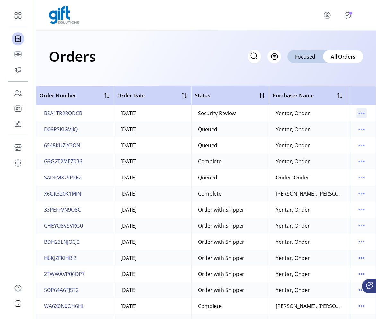
click at [336, 113] on icon "menu" at bounding box center [361, 113] width 1 height 1
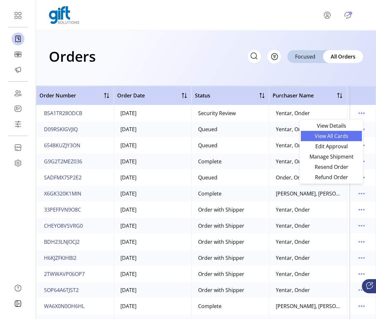
click at [336, 133] on span "View All Cards" at bounding box center [331, 135] width 53 height 5
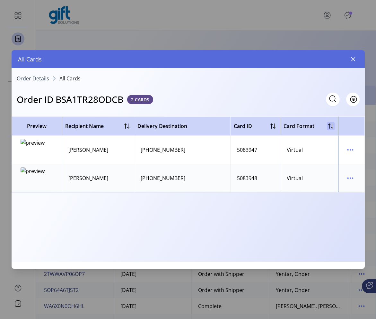
click at [331, 128] on div at bounding box center [331, 126] width 8 height 8
click at [124, 123] on div at bounding box center [127, 126] width 8 height 8
click at [276, 127] on div at bounding box center [273, 126] width 8 height 8
